Goal: Find specific page/section: Find specific page/section

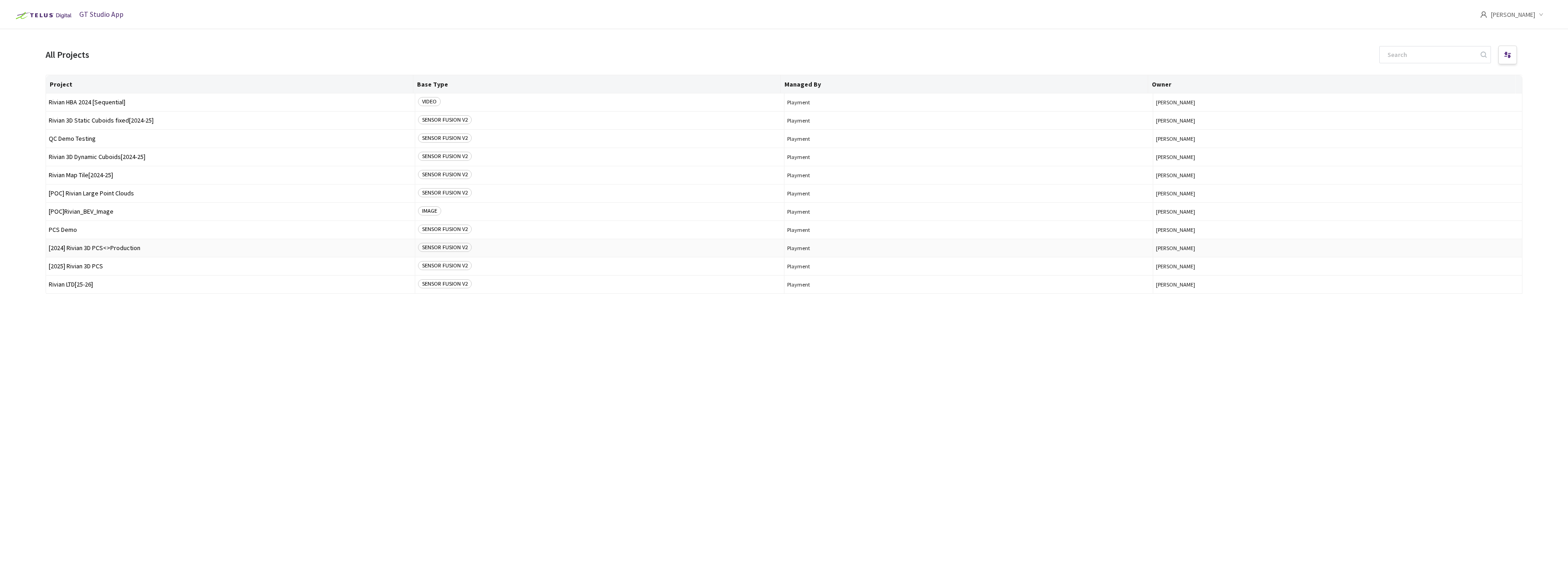
click at [110, 251] on span "[2024] Rivian 3D PCS<>Production" at bounding box center [230, 248] width 363 height 7
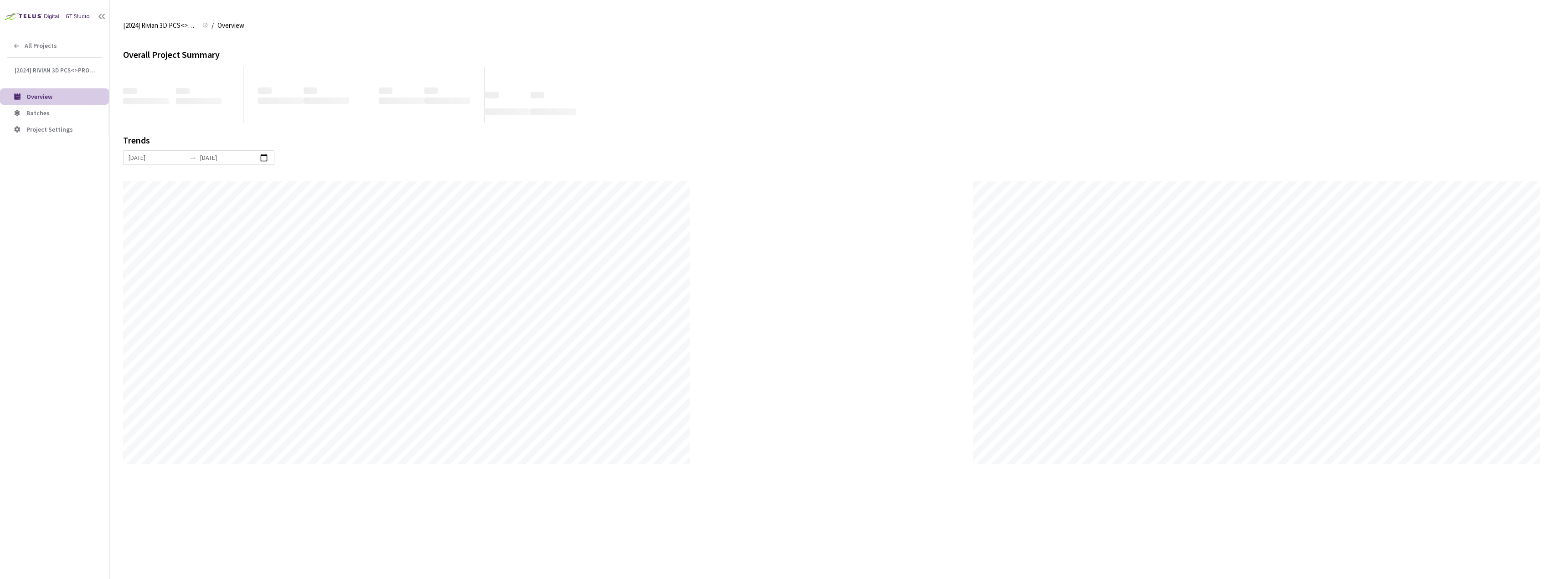
scroll to position [579, 1568]
click at [57, 109] on span "Batches" at bounding box center [64, 113] width 75 height 8
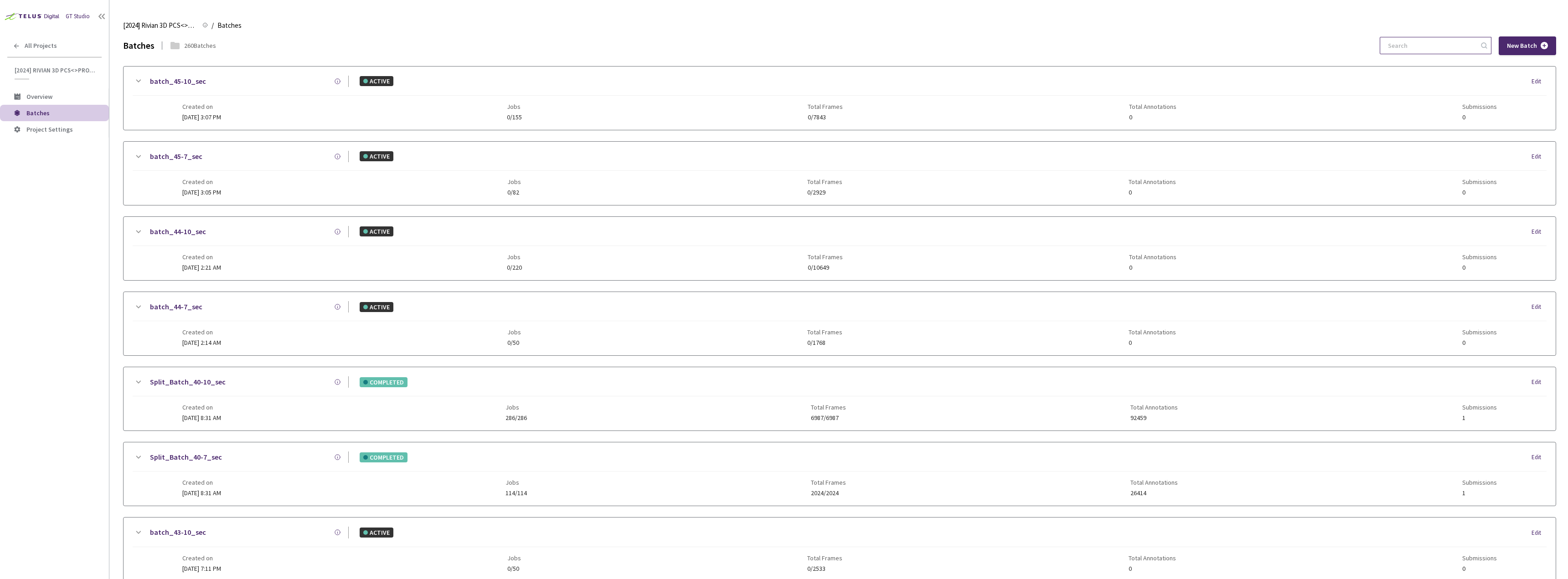
click at [1418, 43] on input at bounding box center [1431, 45] width 97 height 16
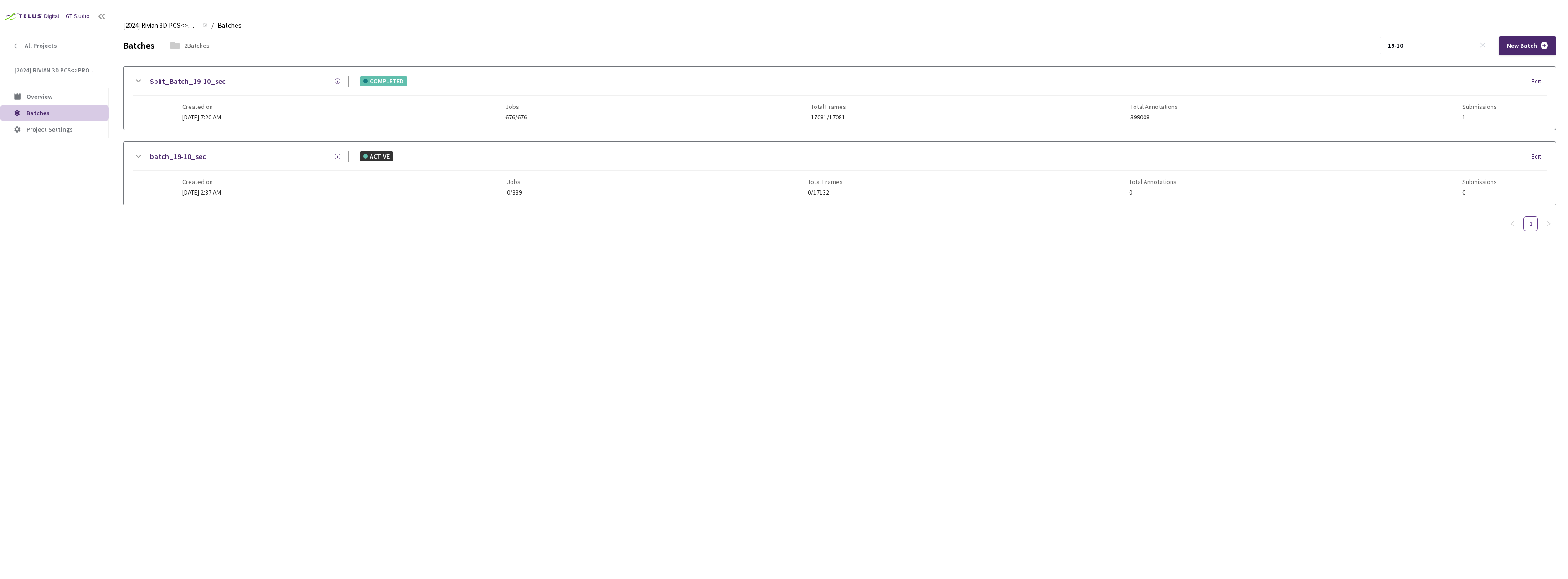
type input "19-10"
drag, startPoint x: 346, startPoint y: 111, endPoint x: 320, endPoint y: 116, distance: 26.5
click at [345, 111] on div "Created on [DATE] 7:20 AM Jobs 676/676 Total Frames 17081/17081 Total Annotatio…" at bounding box center [840, 108] width 1315 height 25
click at [144, 172] on div at bounding box center [839, 179] width 1432 height 99
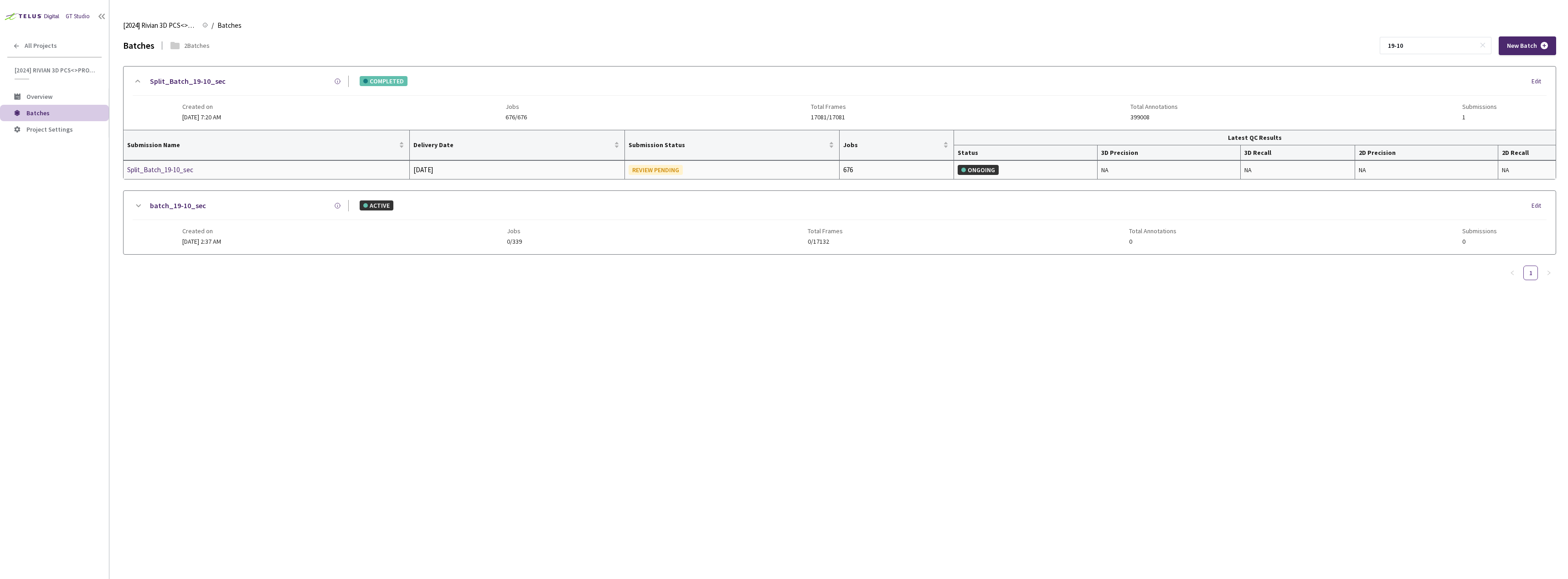
click at [144, 172] on div "Split_Batch_19-10_sec" at bounding box center [175, 170] width 97 height 11
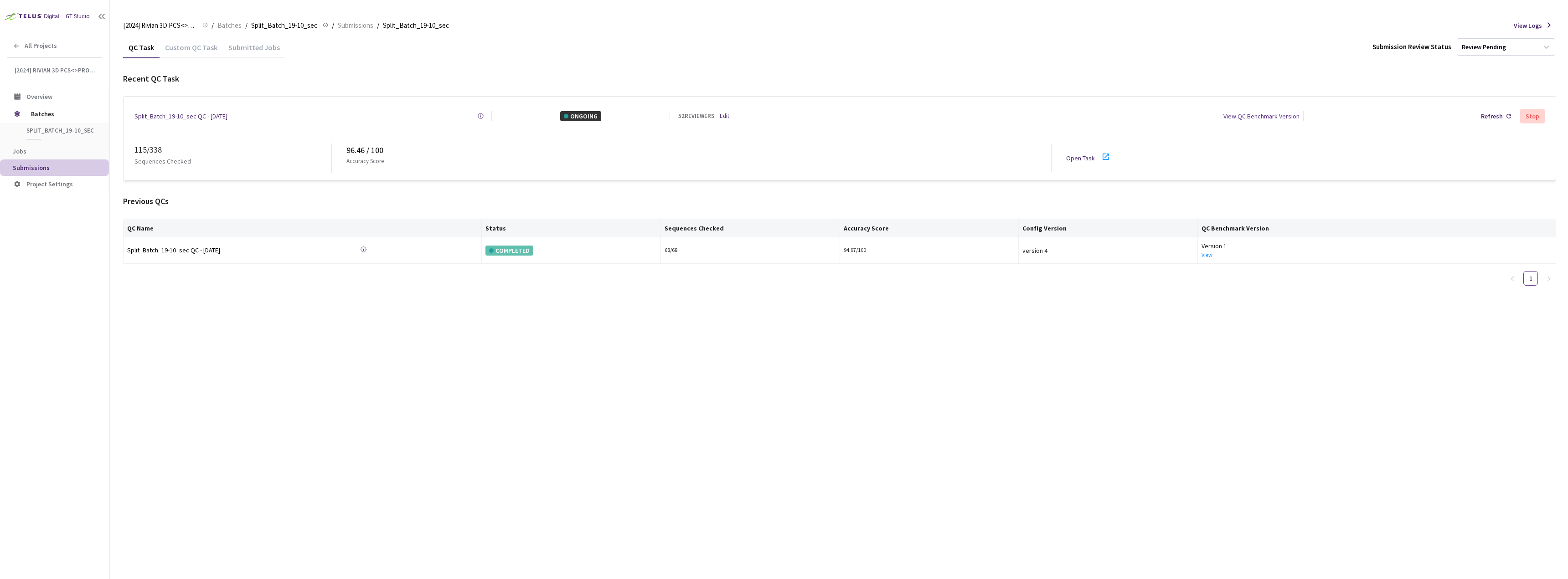
click at [1077, 154] on link "Open Task" at bounding box center [1080, 158] width 29 height 8
